Goal: Check status

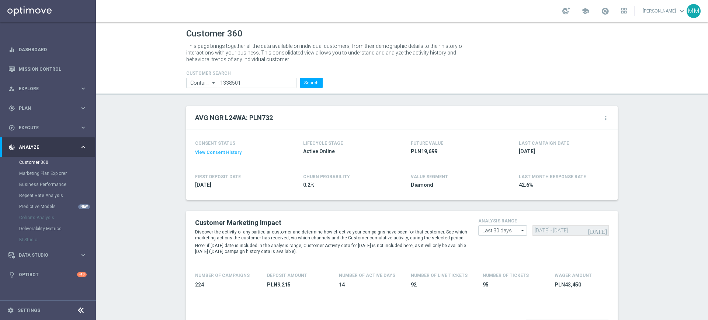
scroll to position [507, 0]
